Goal: Task Accomplishment & Management: Use online tool/utility

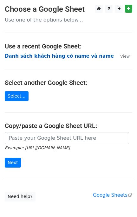
click at [56, 55] on strong "Danh sách khách hàng có name và name" at bounding box center [59, 56] width 109 height 6
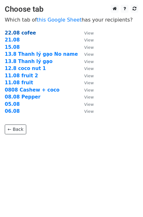
click at [23, 33] on strong "22.08 cofee" at bounding box center [20, 33] width 31 height 6
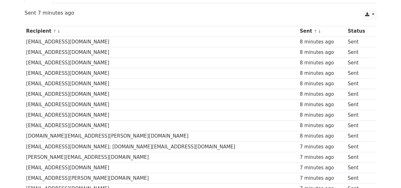
scroll to position [149, 0]
